Goal: Obtain resource: Download file/media

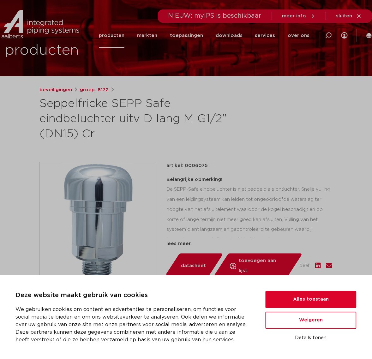
scroll to position [39, 0]
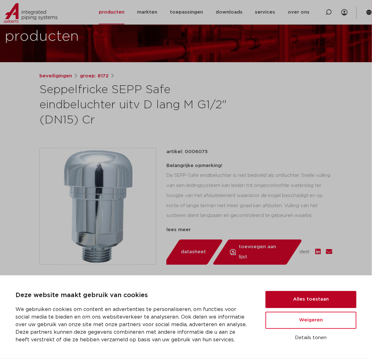
click at [338, 302] on button "Alles toestaan" at bounding box center [310, 299] width 91 height 17
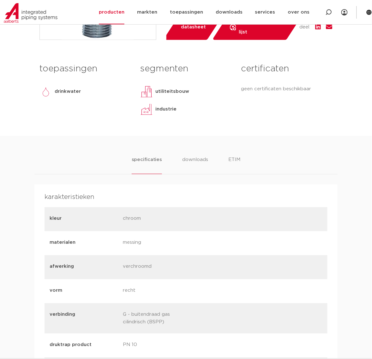
scroll to position [276, 0]
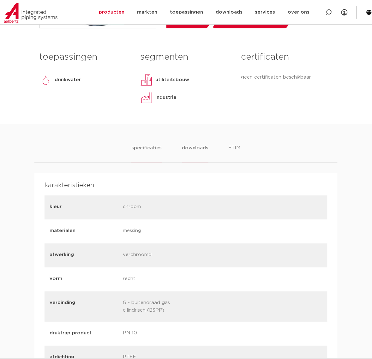
click at [198, 157] on li "downloads" at bounding box center [195, 153] width 26 height 18
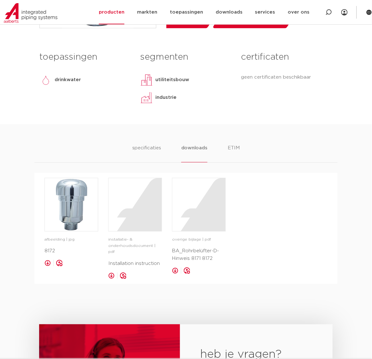
click at [253, 149] on div "specificaties downloads ETIM" at bounding box center [185, 153] width 303 height 18
click at [235, 147] on li "ETIM" at bounding box center [233, 153] width 11 height 18
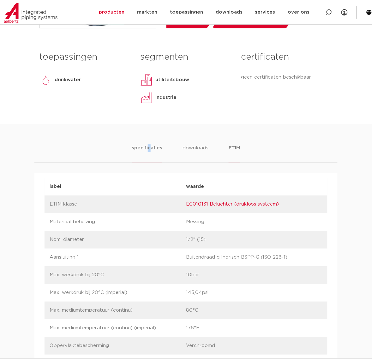
click at [149, 149] on li "specificaties" at bounding box center [147, 153] width 30 height 18
